Goal: Task Accomplishment & Management: Manage account settings

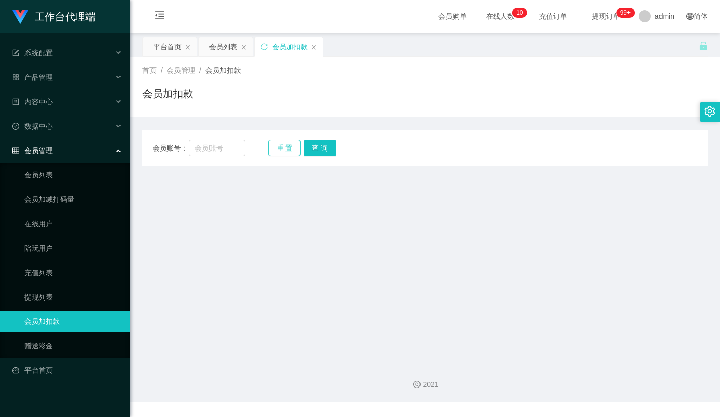
click at [284, 148] on button "重 置" at bounding box center [285, 148] width 33 height 16
click at [287, 149] on button "重 置" at bounding box center [285, 148] width 33 height 16
click at [227, 150] on input "text" at bounding box center [217, 148] width 56 height 16
paste input "liu123"
type input "liu123"
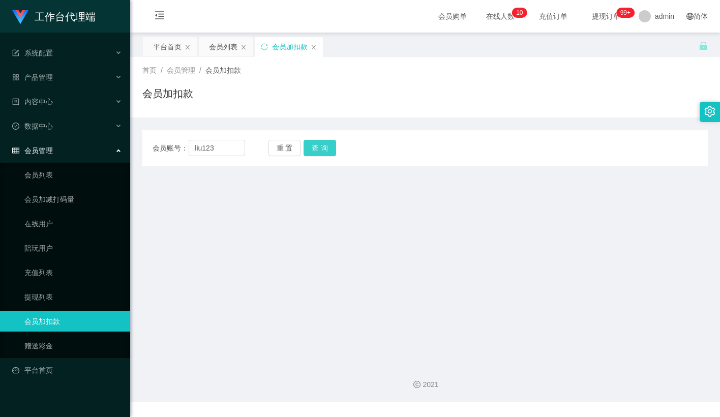
click at [319, 150] on button "查 询" at bounding box center [320, 148] width 33 height 16
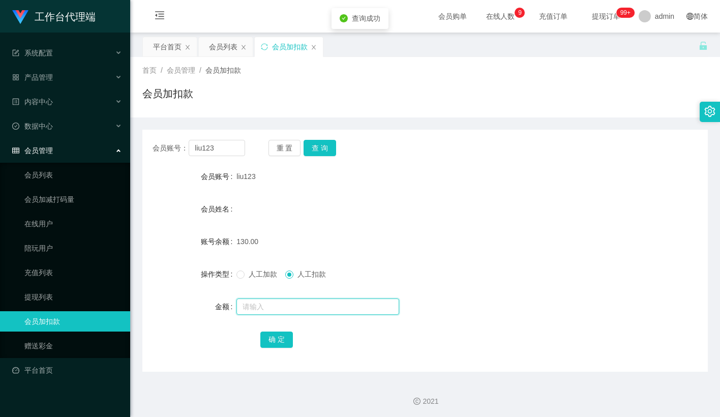
click at [282, 309] on input "text" at bounding box center [318, 307] width 163 height 16
type input "130"
click at [273, 339] on button "确 定" at bounding box center [276, 340] width 33 height 16
click at [345, 172] on div "liu123" at bounding box center [402, 176] width 330 height 20
click at [278, 148] on button "重 置" at bounding box center [285, 148] width 33 height 16
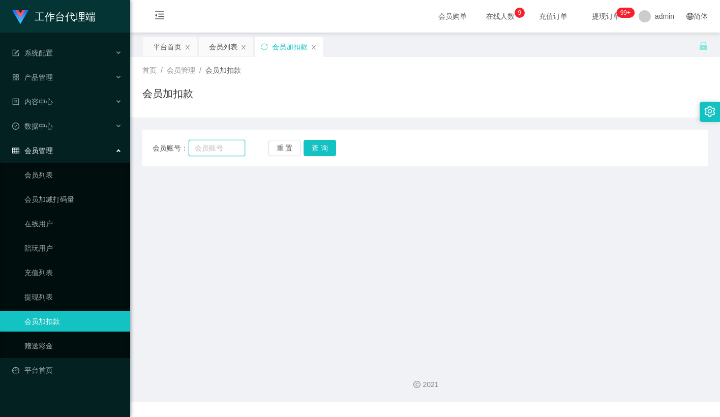
click at [231, 147] on input "text" at bounding box center [217, 148] width 56 height 16
paste input "Weixiong"
type input "Weixiong"
click at [305, 149] on button "查 询" at bounding box center [320, 148] width 33 height 16
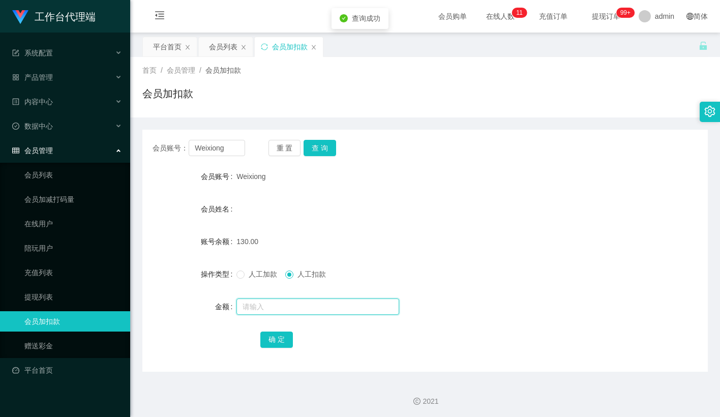
click at [277, 307] on input "text" at bounding box center [318, 307] width 163 height 16
type input "130"
click at [274, 339] on button "确 定" at bounding box center [276, 340] width 33 height 16
click at [363, 252] on form "会员账号 Weixiong 会员姓名 账号余额 130.00 操作类型 人工加款 人工扣款 金额 确 定" at bounding box center [425, 257] width 566 height 183
